Goal: Task Accomplishment & Management: Manage account settings

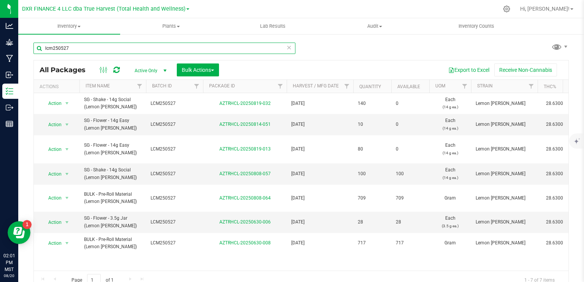
click at [138, 46] on input "lcm250527" at bounding box center [164, 48] width 262 height 11
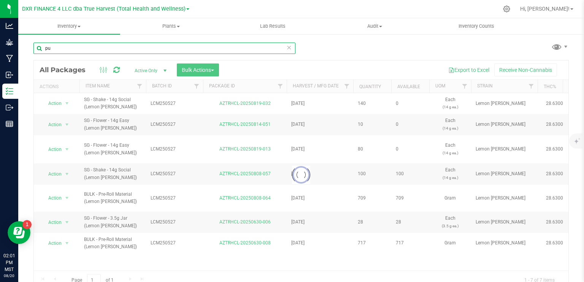
type input "p"
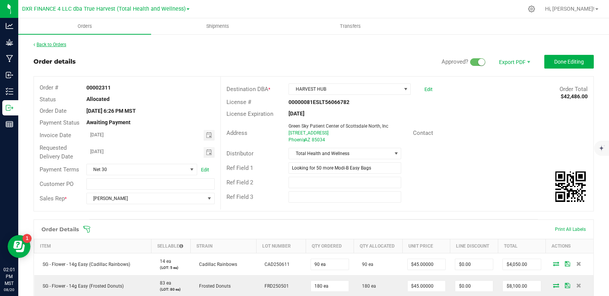
click at [49, 42] on link "Back to Orders" at bounding box center [49, 44] width 33 height 5
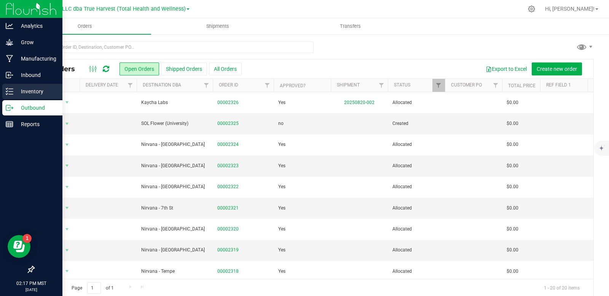
click at [17, 91] on p "Inventory" at bounding box center [36, 91] width 46 height 9
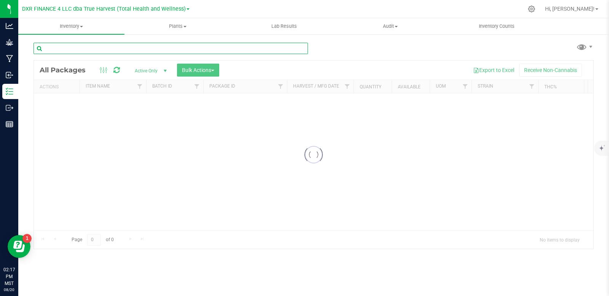
click at [102, 48] on div "Inventory All packages All inventory Waste log Create inventory Plants All plan…" at bounding box center [313, 156] width 590 height 277
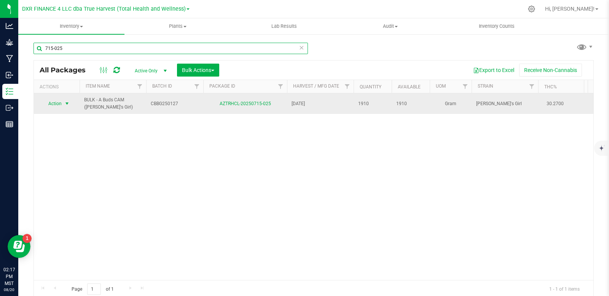
type input "715-025"
click at [67, 102] on span "select" at bounding box center [67, 103] width 6 height 6
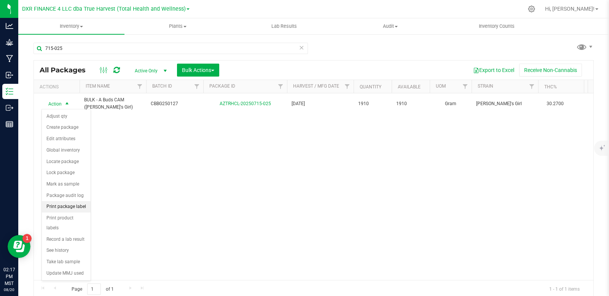
click at [81, 206] on li "Print package label" at bounding box center [66, 206] width 49 height 11
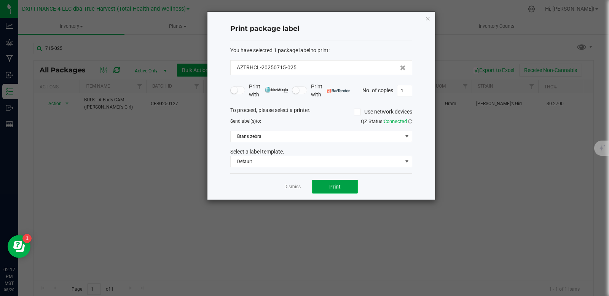
click at [341, 189] on button "Print" at bounding box center [335, 187] width 46 height 14
click at [294, 186] on link "Dismiss" at bounding box center [292, 186] width 16 height 6
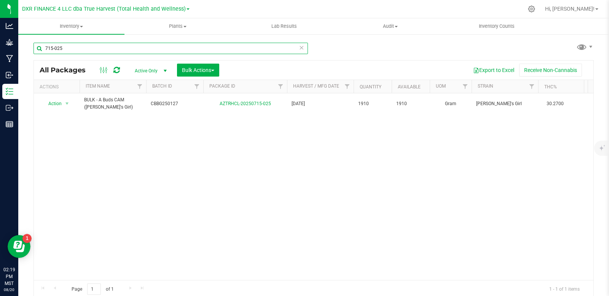
click at [97, 49] on input "715-025" at bounding box center [170, 48] width 274 height 11
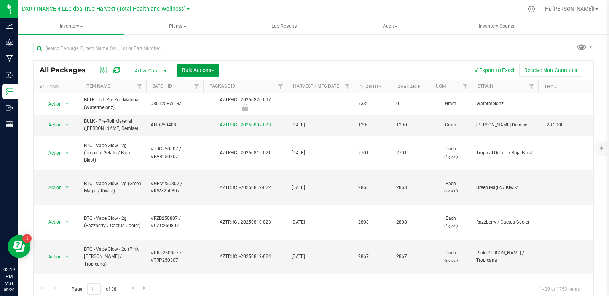
click at [210, 71] on span "Bulk Actions" at bounding box center [198, 70] width 32 height 6
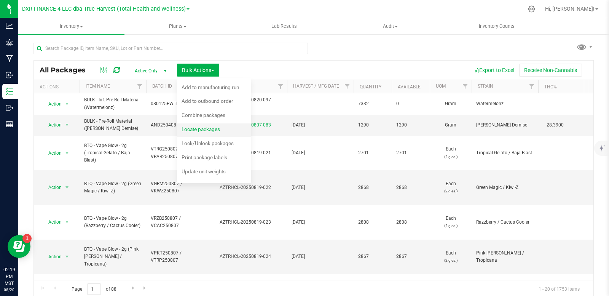
click at [206, 130] on span "Locate packages" at bounding box center [200, 129] width 38 height 6
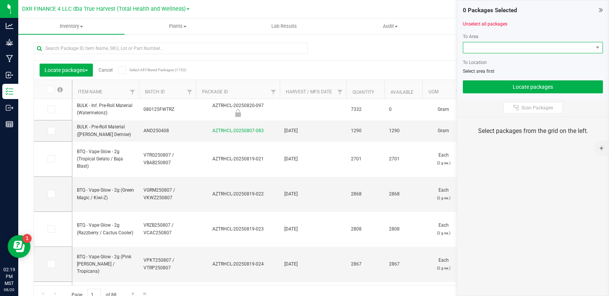
click at [536, 49] on span at bounding box center [528, 47] width 130 height 11
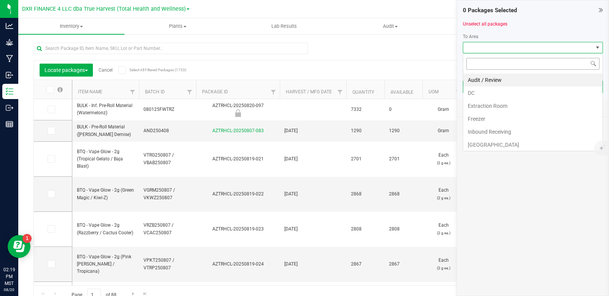
scroll to position [11, 140]
click at [489, 98] on li "DC" at bounding box center [532, 92] width 139 height 13
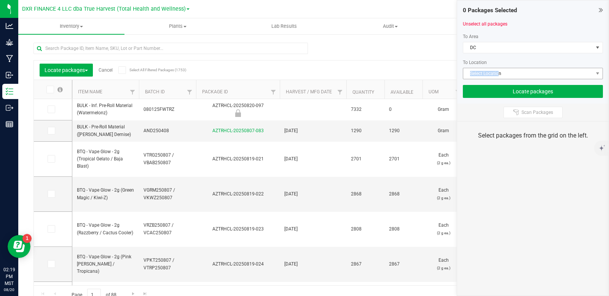
click at [498, 69] on div "To Area [GEOGRAPHIC_DATA] To Location Select Location" at bounding box center [533, 56] width 140 height 46
click at [498, 74] on span "Select Location" at bounding box center [528, 73] width 130 height 11
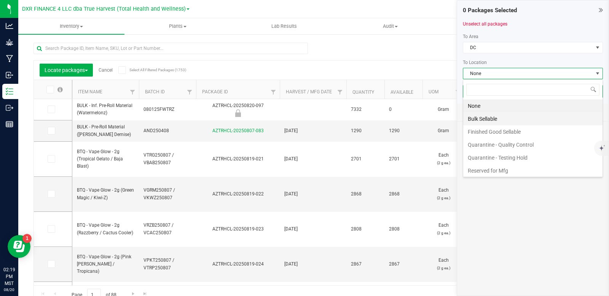
click at [495, 123] on li "Bulk Sellable" at bounding box center [532, 118] width 139 height 13
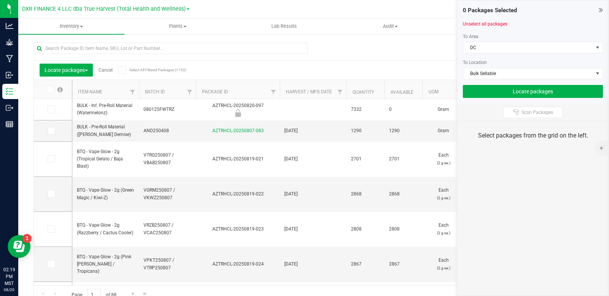
click at [523, 119] on div "Scan Packages" at bounding box center [532, 112] width 151 height 18
drag, startPoint x: 525, startPoint y: 112, endPoint x: 523, endPoint y: 105, distance: 6.7
click at [525, 111] on span "Scan Packages" at bounding box center [537, 112] width 32 height 6
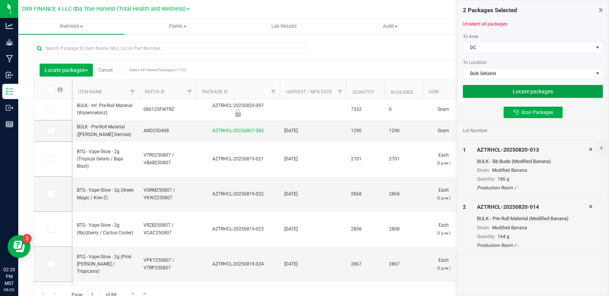
click at [525, 89] on button "Locate packages" at bounding box center [533, 91] width 140 height 13
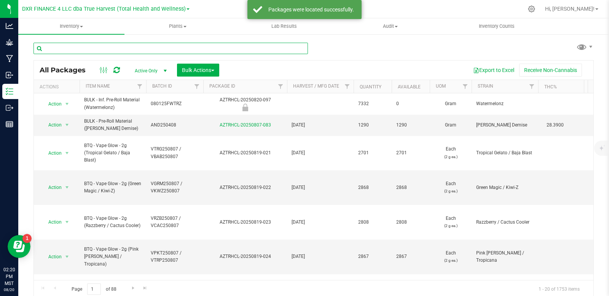
click at [124, 49] on input "text" at bounding box center [170, 48] width 274 height 11
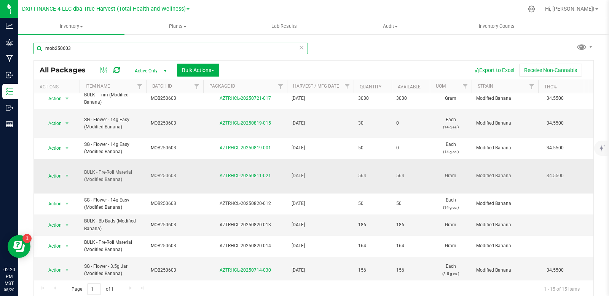
scroll to position [152, 0]
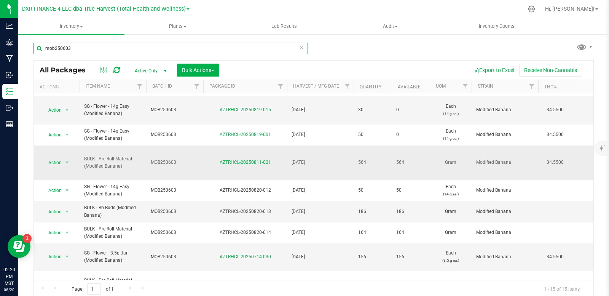
type input "mob250603"
click at [246, 166] on div "AZTRHCL-20250811-021" at bounding box center [245, 162] width 86 height 7
click at [248, 161] on link "AZTRHCL-20250811-021" at bounding box center [245, 161] width 51 height 5
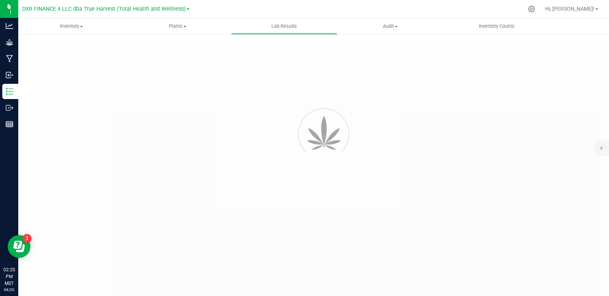
type input "AZTRHCL-20250701-033"
type input "TE50627003-017"
type input "AZTRHCL-20250701-033"
type input "[DATE] 12:26 PM"
type input "[DATE]"
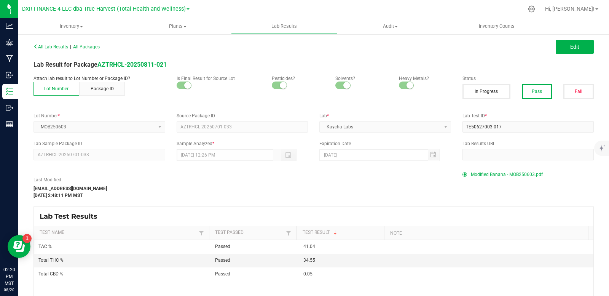
click at [568, 54] on div "All Lab Results | All Packages Edit" at bounding box center [313, 46] width 571 height 19
click at [570, 49] on span "Edit" at bounding box center [574, 47] width 9 height 6
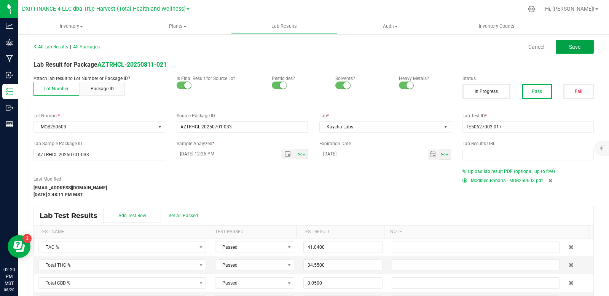
click at [563, 49] on button "Save" at bounding box center [574, 47] width 38 height 14
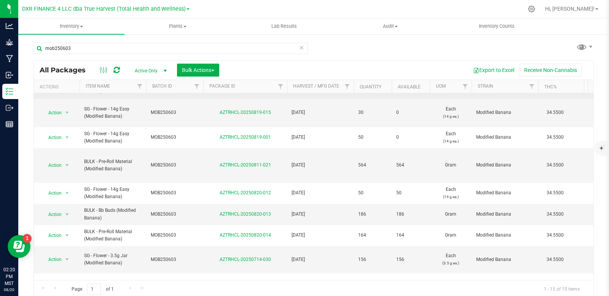
scroll to position [175, 0]
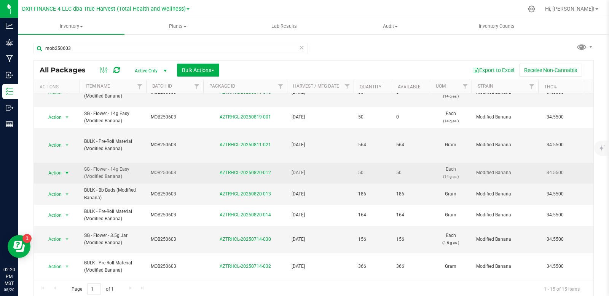
click at [66, 170] on span "select" at bounding box center [67, 173] width 6 height 6
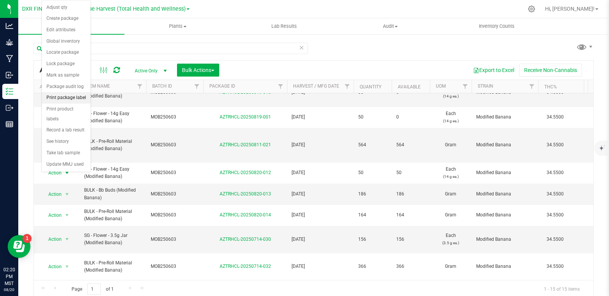
click at [72, 98] on li "Print package label" at bounding box center [66, 97] width 49 height 11
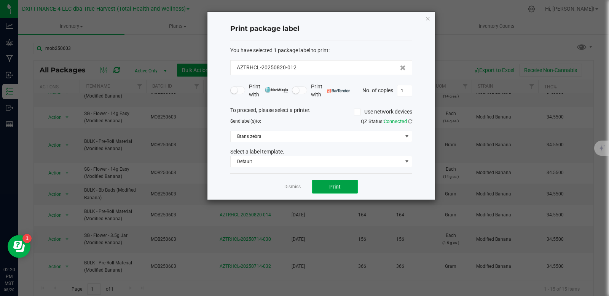
click at [346, 182] on button "Print" at bounding box center [335, 187] width 46 height 14
click at [298, 188] on link "Dismiss" at bounding box center [292, 186] width 16 height 6
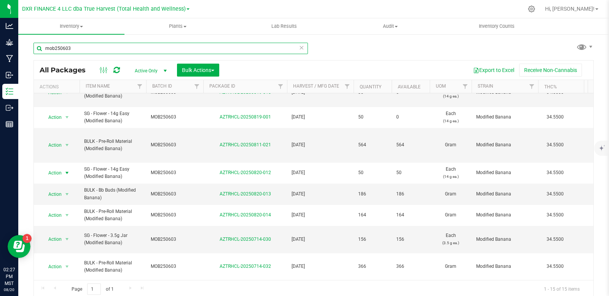
click at [136, 47] on input "mob250603" at bounding box center [170, 48] width 274 height 11
click at [137, 47] on input "mob250603" at bounding box center [170, 48] width 274 height 11
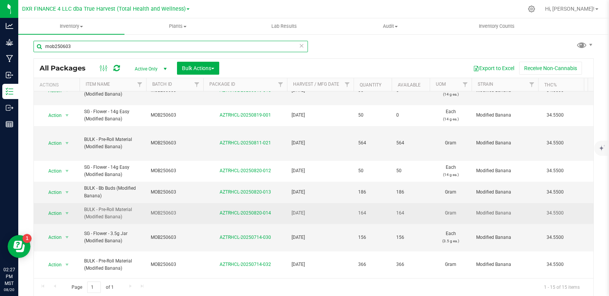
scroll to position [2, 0]
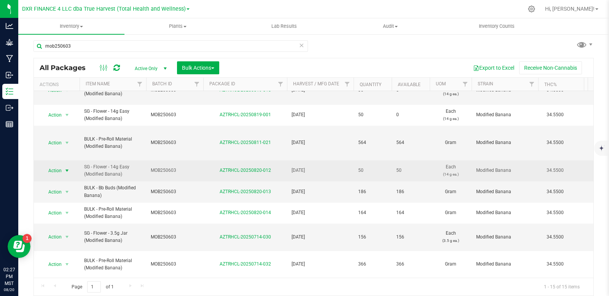
click at [68, 167] on span "select" at bounding box center [67, 170] width 6 height 6
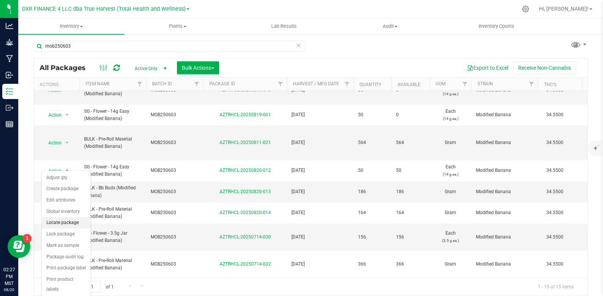
click at [62, 222] on li "Locate package" at bounding box center [66, 222] width 49 height 11
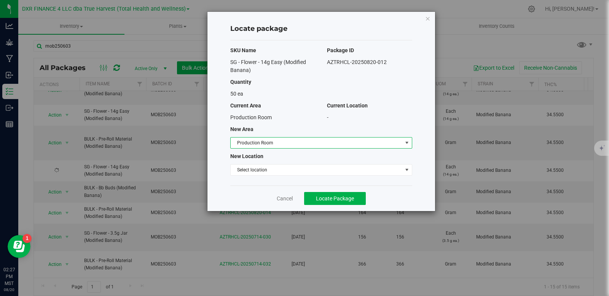
click at [325, 144] on span "Production Room" at bounding box center [317, 142] width 172 height 11
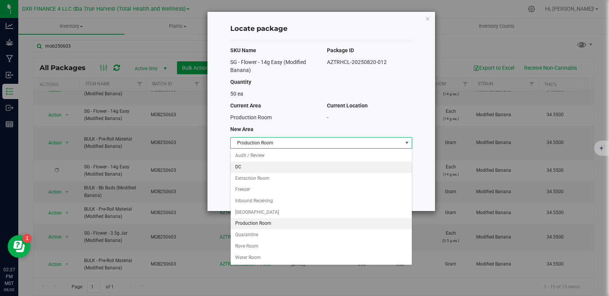
click at [240, 169] on li "DC" at bounding box center [321, 166] width 181 height 11
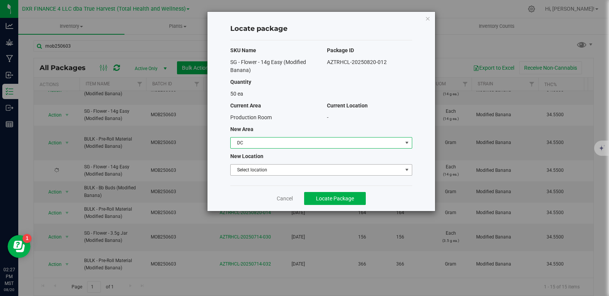
click at [257, 172] on span "Select location" at bounding box center [317, 169] width 172 height 11
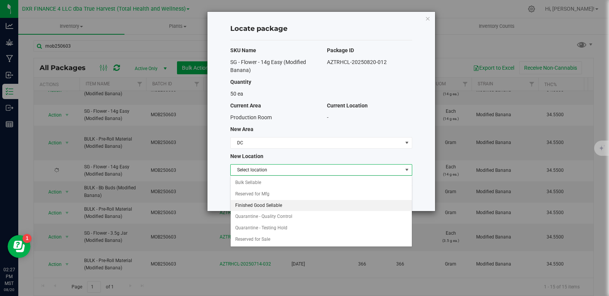
click at [263, 204] on li "Finished Good Sellable" at bounding box center [321, 205] width 181 height 11
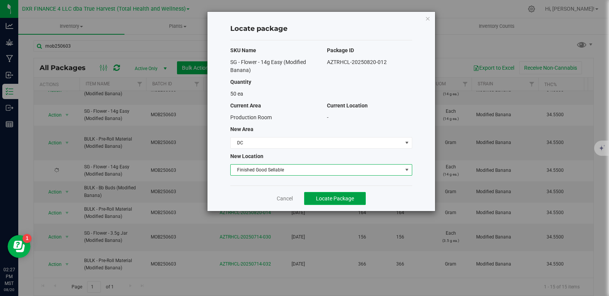
click at [329, 199] on span "Locate Package" at bounding box center [335, 198] width 38 height 6
